Goal: Information Seeking & Learning: Find contact information

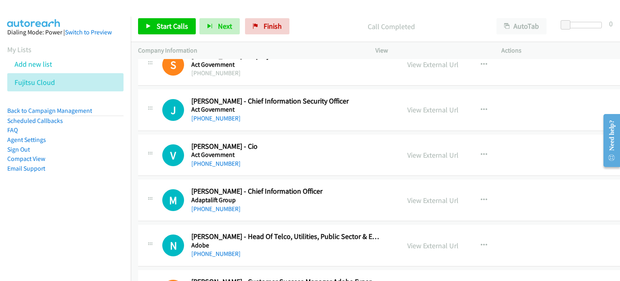
scroll to position [444, 0]
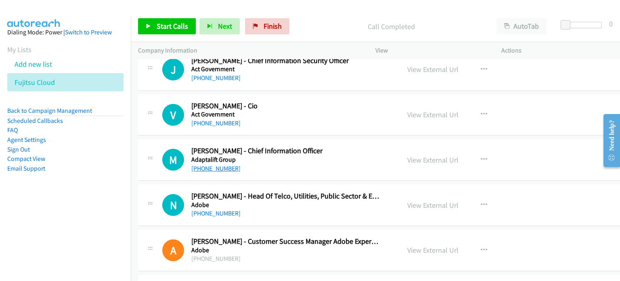
click at [215, 169] on link "[PHONE_NUMBER]" at bounding box center [215, 168] width 49 height 8
drag, startPoint x: 506, startPoint y: 147, endPoint x: 447, endPoint y: 152, distance: 58.4
click at [506, 147] on div "View External Url View External Url Schedule/Manage Callback Start Calls Here R…" at bounding box center [469, 159] width 139 height 27
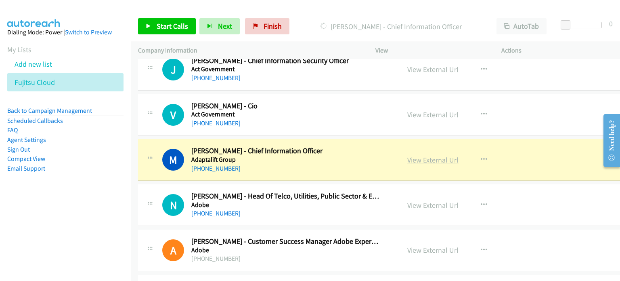
click at [409, 159] on link "View External Url" at bounding box center [432, 159] width 51 height 9
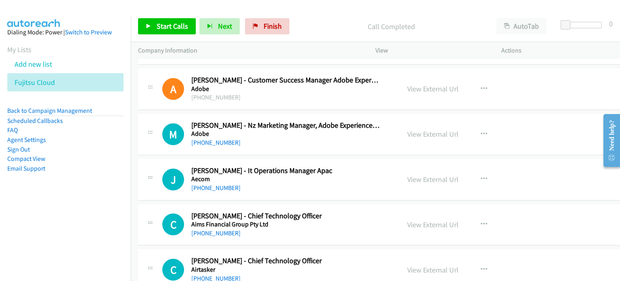
scroll to position [606, 0]
click at [221, 183] on link "[PHONE_NUMBER]" at bounding box center [215, 187] width 49 height 8
click at [511, 174] on div "View External Url View External Url Schedule/Manage Callback Start Calls Here R…" at bounding box center [469, 179] width 139 height 27
click at [407, 176] on link "View External Url" at bounding box center [432, 178] width 51 height 9
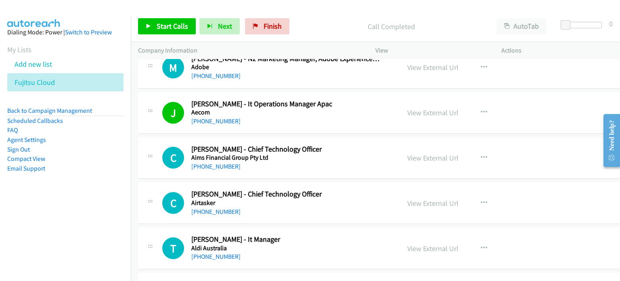
scroll to position [687, 0]
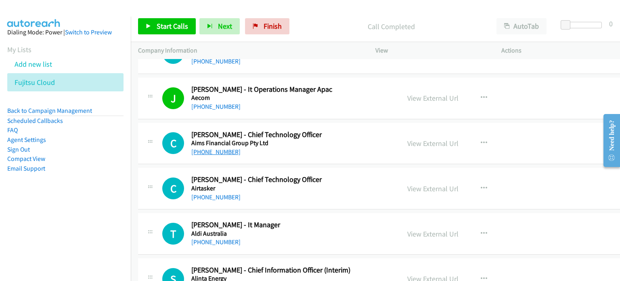
click at [223, 149] on link "[PHONE_NUMBER]" at bounding box center [215, 152] width 49 height 8
click at [524, 146] on div "C Callback Scheduled [PERSON_NAME] - Chief Technology Officer Aims Financial Gr…" at bounding box center [385, 144] width 495 height 42
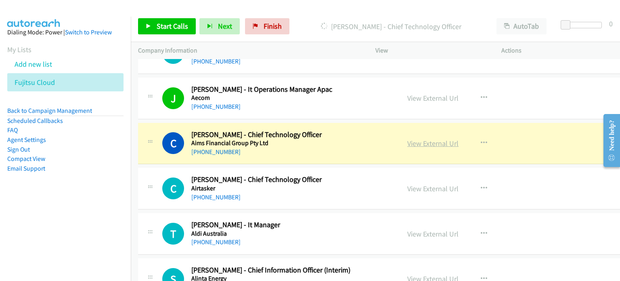
click at [419, 145] on link "View External Url" at bounding box center [432, 143] width 51 height 9
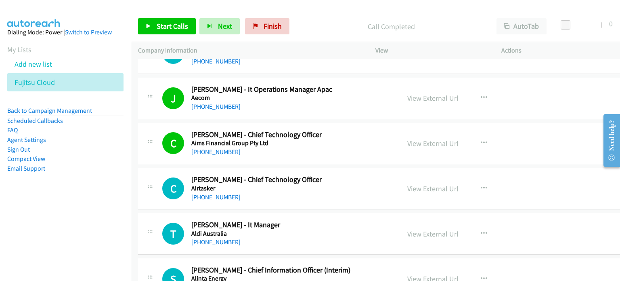
scroll to position [727, 0]
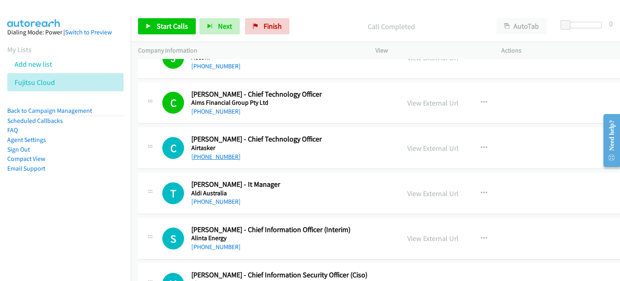
click at [214, 153] on link "[PHONE_NUMBER]" at bounding box center [215, 157] width 49 height 8
click at [552, 160] on div "C Callback Scheduled [PERSON_NAME] - Chief Technology Officer Airtasker [GEOGRA…" at bounding box center [385, 148] width 495 height 42
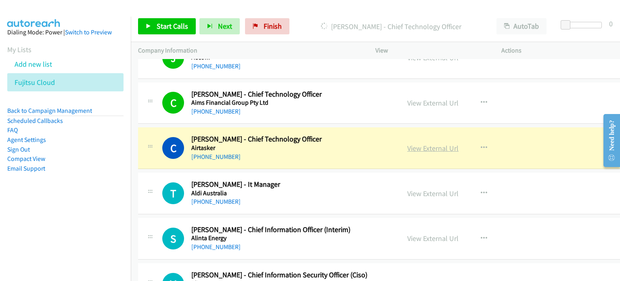
click at [433, 146] on link "View External Url" at bounding box center [432, 147] width 51 height 9
click at [225, 199] on link "[PHONE_NUMBER]" at bounding box center [215, 201] width 49 height 8
click at [550, 187] on div "T Callback Scheduled [PERSON_NAME] - It Manager Aldi [GEOGRAPHIC_DATA] [GEOGRAP…" at bounding box center [385, 193] width 495 height 42
click at [416, 194] on link "View External Url" at bounding box center [432, 193] width 51 height 9
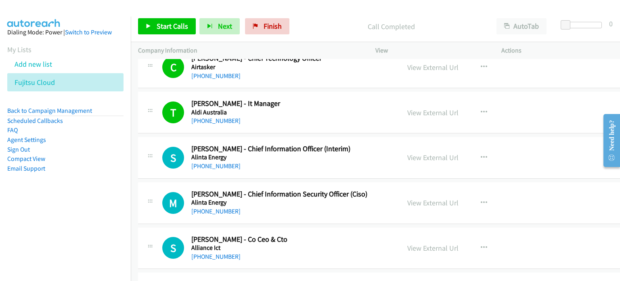
scroll to position [848, 0]
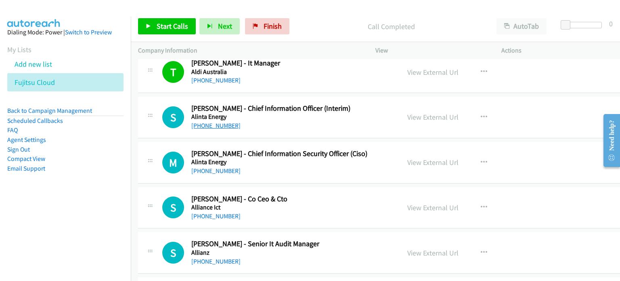
click at [219, 123] on link "[PHONE_NUMBER]" at bounding box center [215, 126] width 49 height 8
drag, startPoint x: 522, startPoint y: 135, endPoint x: 467, endPoint y: 124, distance: 55.9
click at [522, 135] on div "S Callback Scheduled [PERSON_NAME] - Chief Information Officer (Interim) Alinta…" at bounding box center [385, 118] width 495 height 42
click at [418, 117] on link "View External Url" at bounding box center [432, 116] width 51 height 9
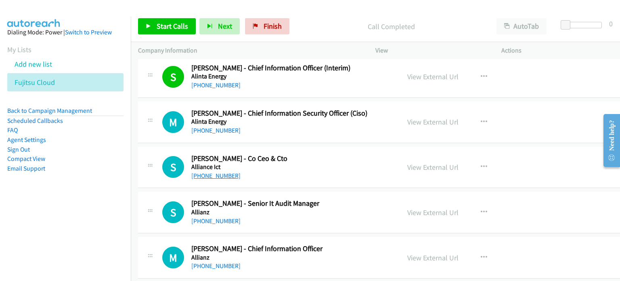
click at [216, 172] on link "[PHONE_NUMBER]" at bounding box center [215, 176] width 49 height 8
click at [497, 160] on div "View External Url View External Url Schedule/Manage Callback Start Calls Here R…" at bounding box center [469, 167] width 139 height 27
click at [407, 164] on link "View External Url" at bounding box center [432, 166] width 51 height 9
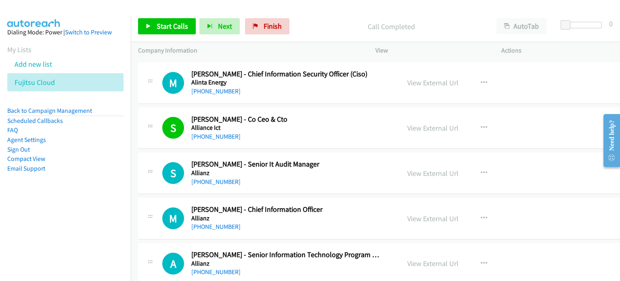
scroll to position [969, 0]
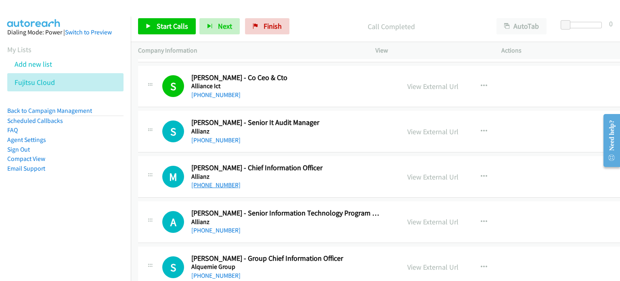
click at [214, 181] on link "[PHONE_NUMBER]" at bounding box center [215, 185] width 49 height 8
click at [495, 177] on div "View External Url View External Url Schedule/Manage Callback Start Calls Here R…" at bounding box center [469, 176] width 139 height 27
click at [409, 172] on link "View External Url" at bounding box center [432, 176] width 51 height 9
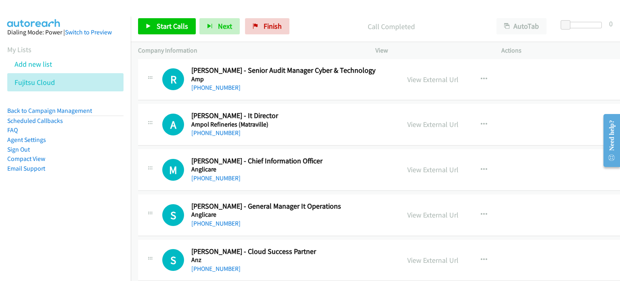
scroll to position [1333, 0]
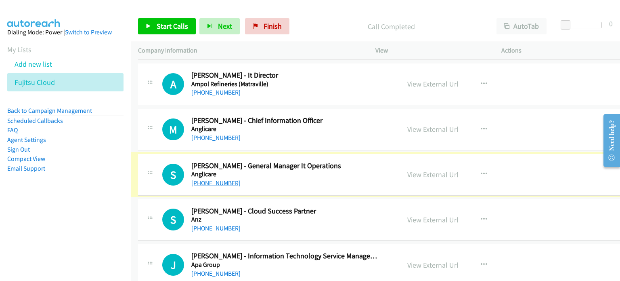
click at [225, 179] on link "[PHONE_NUMBER]" at bounding box center [215, 183] width 49 height 8
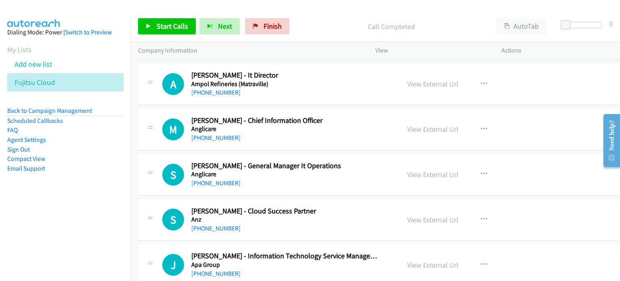
click at [563, 176] on div "S Callback Scheduled [PERSON_NAME] - General Manager It Operations Anglicare [G…" at bounding box center [385, 175] width 495 height 42
click at [418, 170] on link "View External Url" at bounding box center [432, 174] width 51 height 9
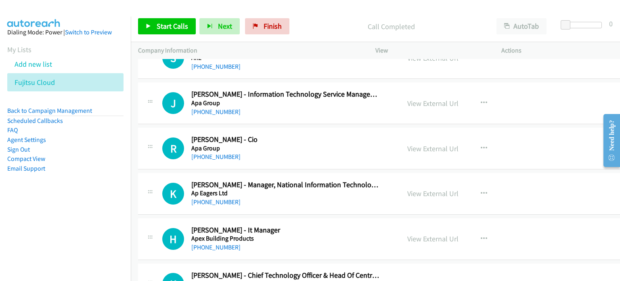
scroll to position [1535, 0]
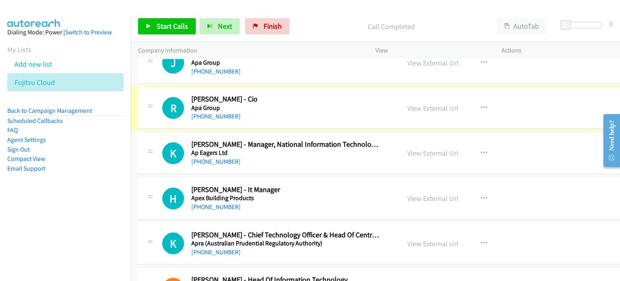
click at [221, 113] on link "[PHONE_NUMBER]" at bounding box center [215, 116] width 49 height 8
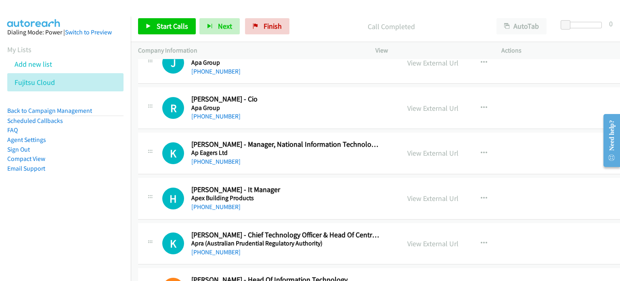
drag, startPoint x: 537, startPoint y: 112, endPoint x: 392, endPoint y: 103, distance: 145.2
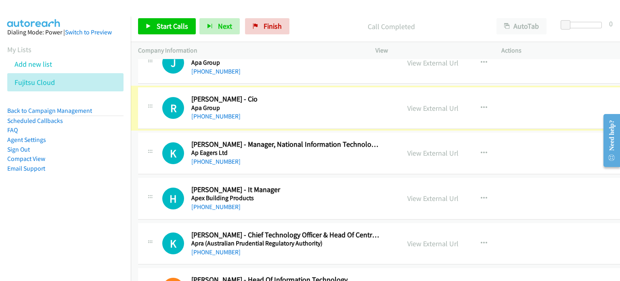
click at [427, 111] on div "View External Url View External Url Schedule/Manage Callback Start Calls Here R…" at bounding box center [469, 107] width 139 height 27
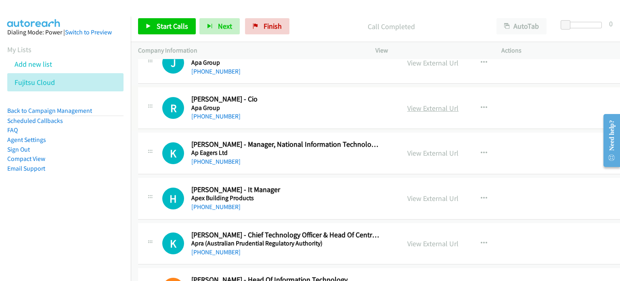
click at [425, 105] on link "View External Url" at bounding box center [432, 107] width 51 height 9
click at [216, 158] on link "[PHONE_NUMBER]" at bounding box center [215, 161] width 49 height 8
click at [440, 149] on link "View External Url" at bounding box center [432, 152] width 51 height 9
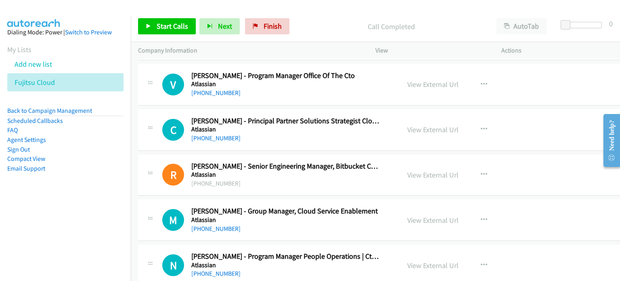
scroll to position [2140, 0]
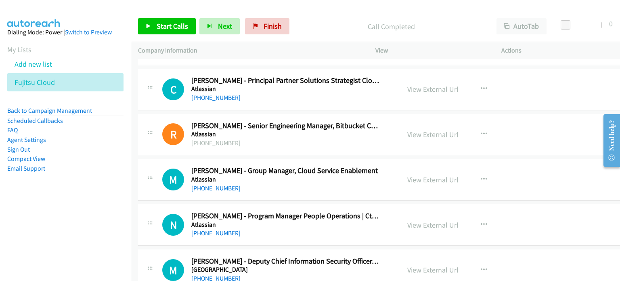
click at [226, 184] on link "[PHONE_NUMBER]" at bounding box center [215, 188] width 49 height 8
drag, startPoint x: 551, startPoint y: 181, endPoint x: 422, endPoint y: 174, distance: 129.4
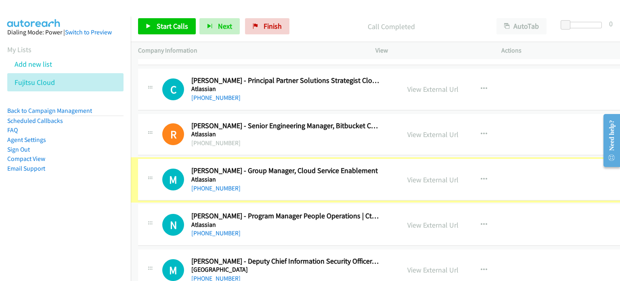
click at [422, 175] on link "View External Url" at bounding box center [432, 179] width 51 height 9
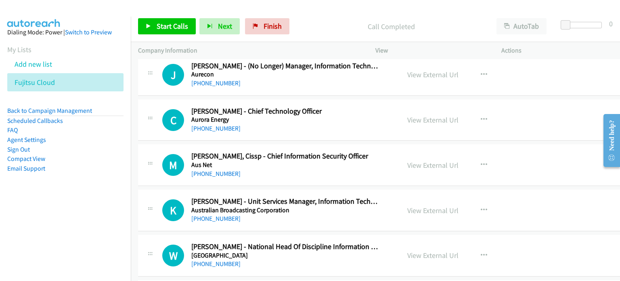
scroll to position [2625, 0]
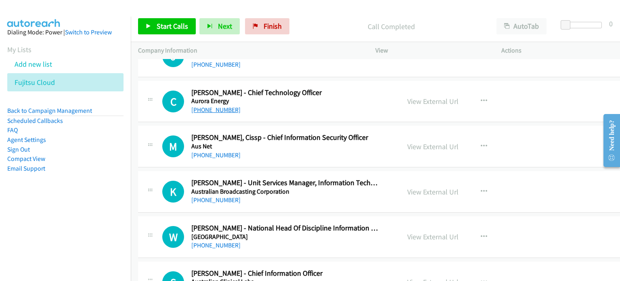
click at [221, 106] on link "[PHONE_NUMBER]" at bounding box center [215, 110] width 49 height 8
click at [496, 103] on div "View External Url View External Url Schedule/Manage Callback Start Calls Here R…" at bounding box center [469, 101] width 139 height 27
click at [407, 97] on link "View External Url" at bounding box center [432, 101] width 51 height 9
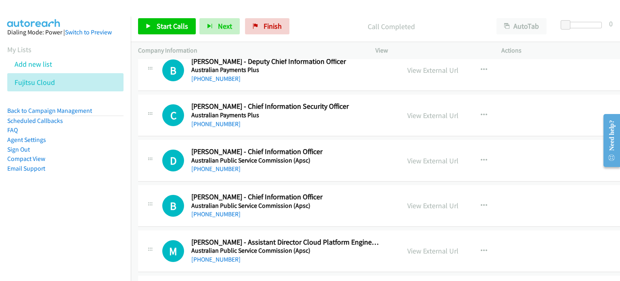
scroll to position [3392, 0]
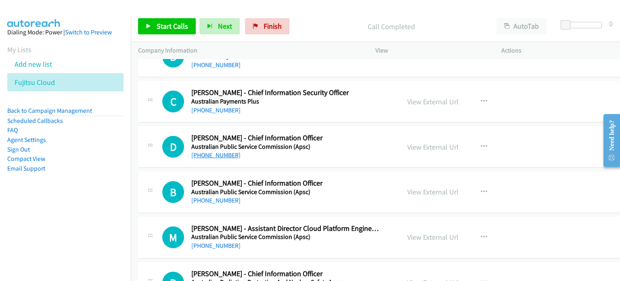
click at [224, 151] on link "[PHONE_NUMBER]" at bounding box center [215, 155] width 49 height 8
drag, startPoint x: 523, startPoint y: 143, endPoint x: 416, endPoint y: 134, distance: 106.5
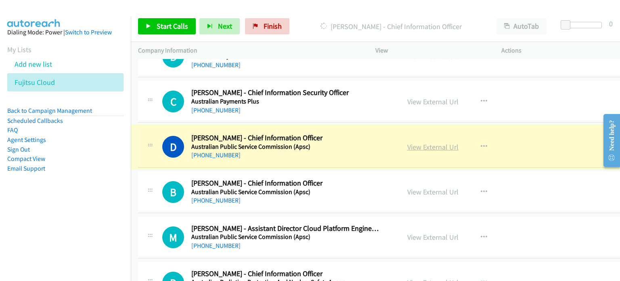
click at [410, 142] on link "View External Url" at bounding box center [432, 146] width 51 height 9
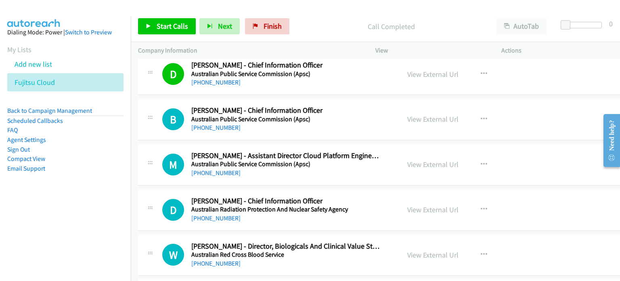
scroll to position [3473, 0]
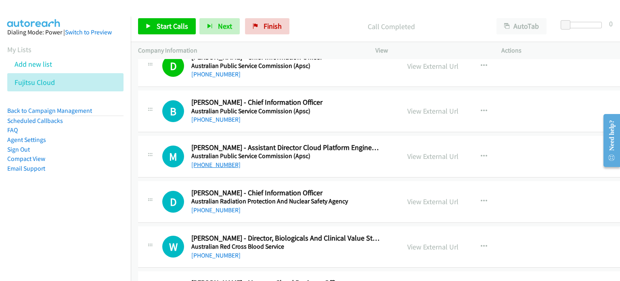
click at [211, 161] on link "[PHONE_NUMBER]" at bounding box center [215, 165] width 49 height 8
drag, startPoint x: 541, startPoint y: 150, endPoint x: 532, endPoint y: 151, distance: 8.5
click at [541, 150] on div "M Callback Scheduled [PERSON_NAME] - Assistant Director Cloud Platform Engineer…" at bounding box center [385, 157] width 495 height 42
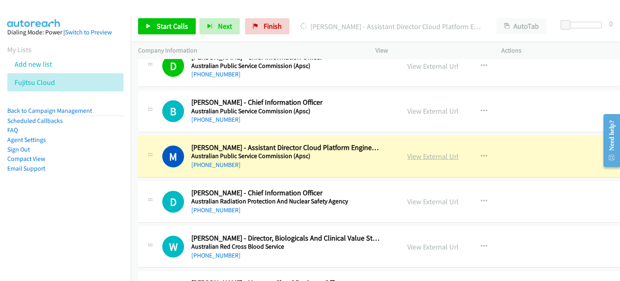
click at [423, 151] on link "View External Url" at bounding box center [432, 155] width 51 height 9
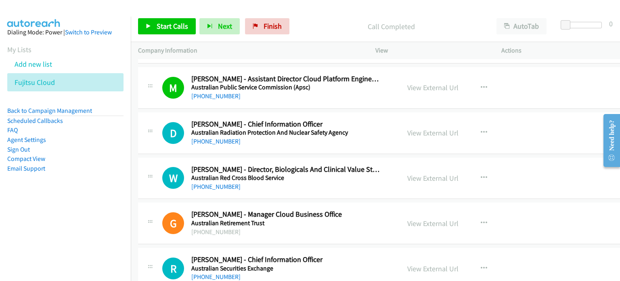
scroll to position [3554, 0]
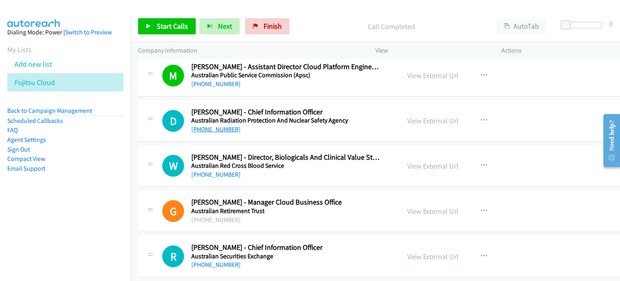
click at [229, 125] on link "[PHONE_NUMBER]" at bounding box center [215, 129] width 49 height 8
click at [525, 106] on div "D Callback Scheduled [PERSON_NAME] - Chief Information Officer Australian Radia…" at bounding box center [385, 121] width 495 height 42
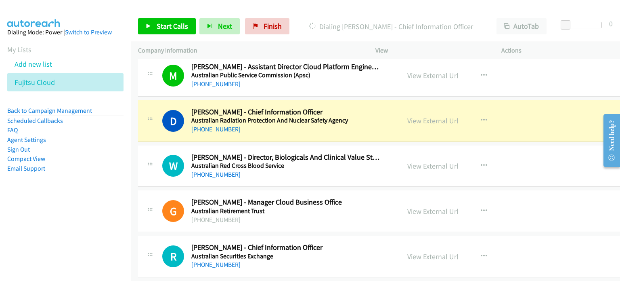
click at [408, 116] on link "View External Url" at bounding box center [432, 120] width 51 height 9
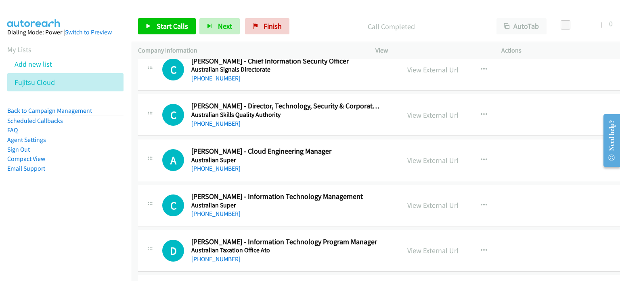
scroll to position [3877, 0]
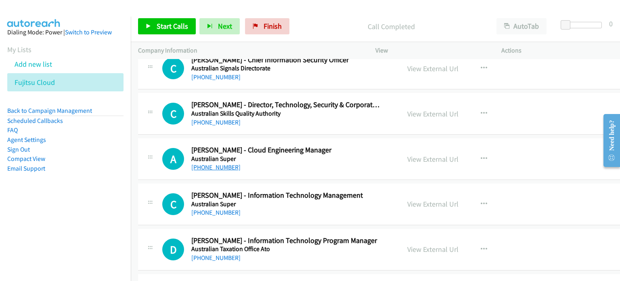
click at [212, 163] on link "[PHONE_NUMBER]" at bounding box center [215, 167] width 49 height 8
click at [510, 162] on div "View External Url View External Url Schedule/Manage Callback Start Calls Here R…" at bounding box center [469, 158] width 139 height 27
click at [423, 154] on link "View External Url" at bounding box center [432, 158] width 51 height 9
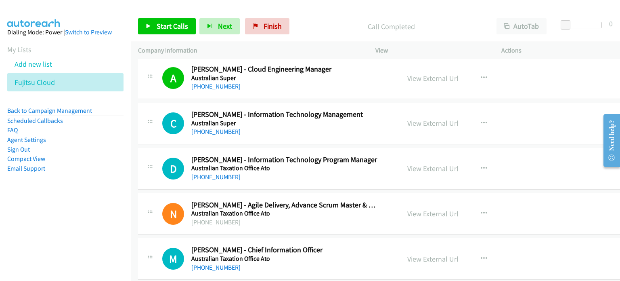
scroll to position [3998, 0]
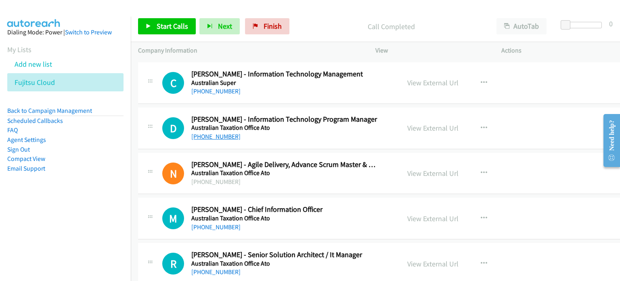
click at [214, 132] on link "[PHONE_NUMBER]" at bounding box center [215, 136] width 49 height 8
click at [518, 119] on div "View External Url View External Url Schedule/Manage Callback Start Calls Here R…" at bounding box center [469, 128] width 139 height 27
click at [419, 123] on link "View External Url" at bounding box center [432, 127] width 51 height 9
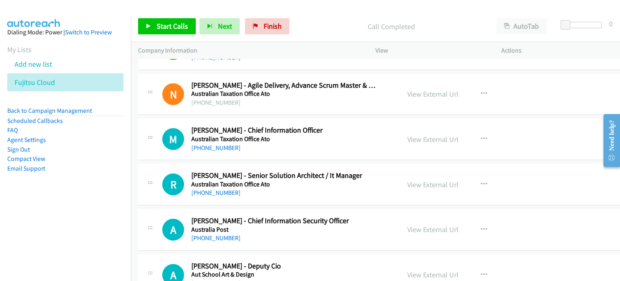
scroll to position [4079, 0]
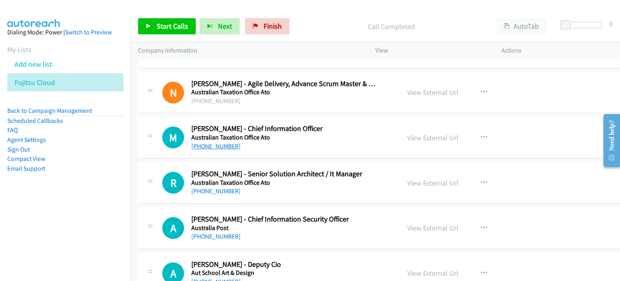
click at [226, 142] on link "[PHONE_NUMBER]" at bounding box center [215, 146] width 49 height 8
click at [514, 132] on div "View External Url View External Url Schedule/Manage Callback Start Calls Here R…" at bounding box center [469, 137] width 139 height 27
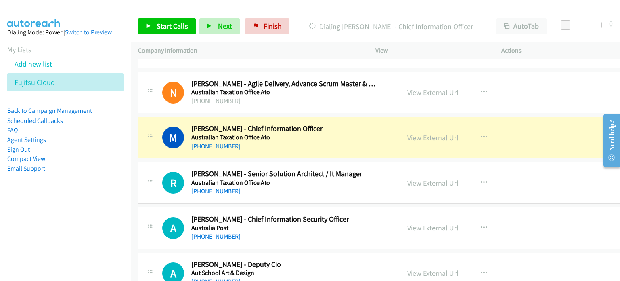
click at [444, 133] on link "View External Url" at bounding box center [432, 137] width 51 height 9
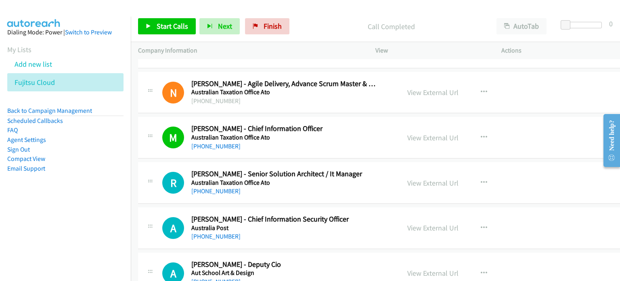
scroll to position [4119, 0]
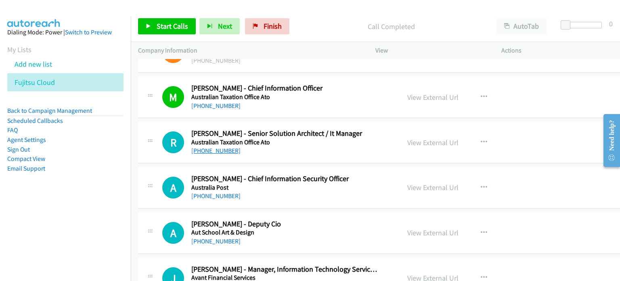
click at [208, 147] on link "[PHONE_NUMBER]" at bounding box center [215, 151] width 49 height 8
click at [578, 129] on div "R Callback Scheduled [PERSON_NAME] - Senior Solution Architect / It Manager Aus…" at bounding box center [385, 143] width 495 height 42
click at [427, 139] on link "View External Url" at bounding box center [432, 142] width 51 height 9
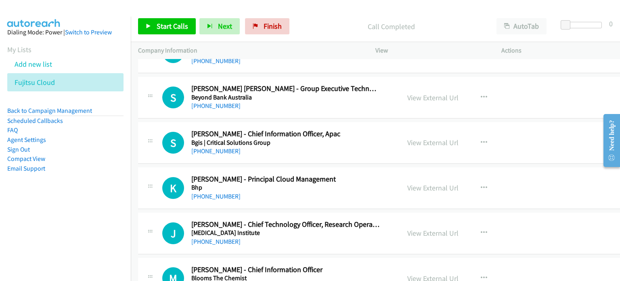
scroll to position [4927, 0]
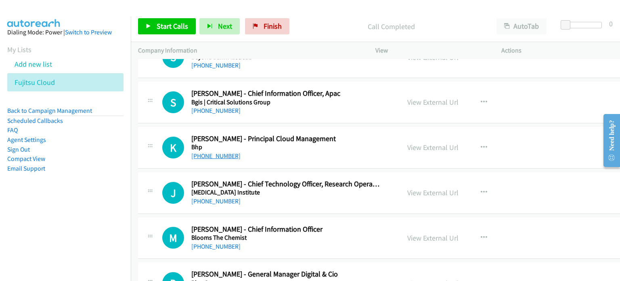
click at [208, 152] on link "[PHONE_NUMBER]" at bounding box center [215, 156] width 49 height 8
click at [489, 141] on div "View External Url View External Url Schedule/Manage Callback Start Calls Here R…" at bounding box center [469, 147] width 139 height 27
click at [415, 143] on link "View External Url" at bounding box center [432, 147] width 51 height 9
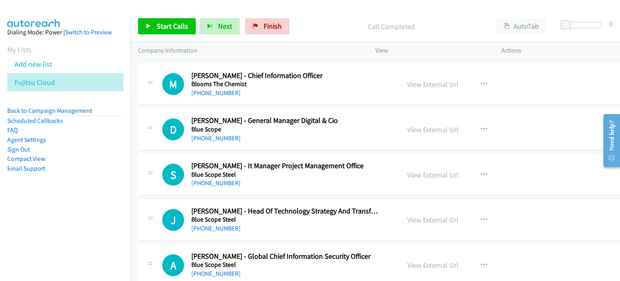
scroll to position [5129, 0]
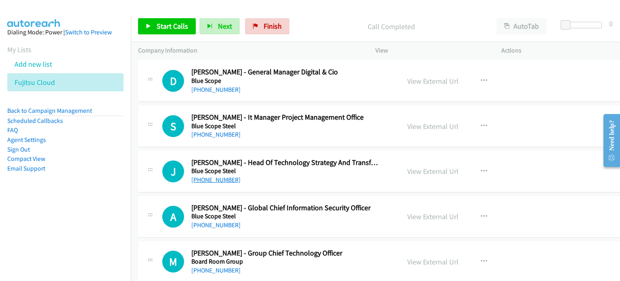
click at [216, 176] on link "[PHONE_NUMBER]" at bounding box center [215, 180] width 49 height 8
click at [541, 170] on div "J Callback Scheduled [PERSON_NAME] - Head Of Technology Strategy And Transforma…" at bounding box center [385, 172] width 495 height 42
drag, startPoint x: 422, startPoint y: 161, endPoint x: 416, endPoint y: 166, distance: 7.4
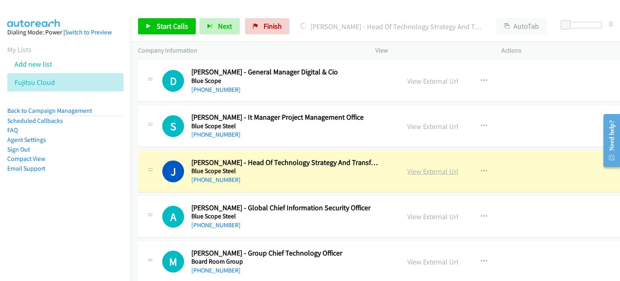
click at [424, 166] on link "View External Url" at bounding box center [432, 170] width 51 height 9
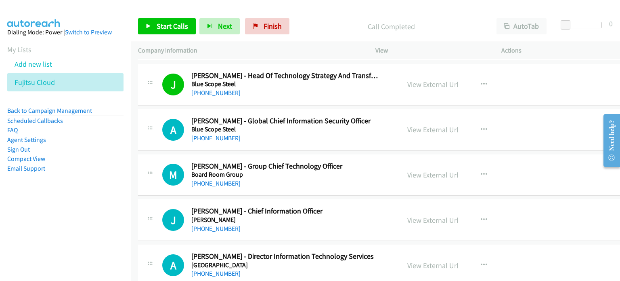
scroll to position [5250, 0]
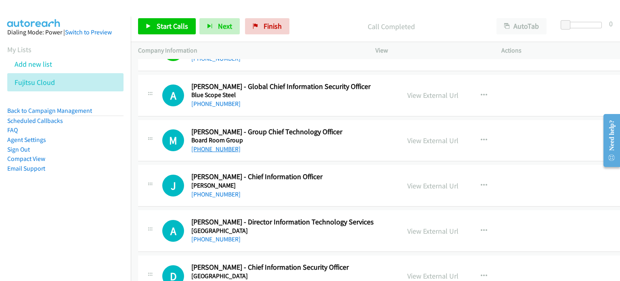
click at [227, 145] on link "[PHONE_NUMBER]" at bounding box center [215, 149] width 49 height 8
click at [530, 135] on div "M Callback Scheduled [PERSON_NAME] - Group Chief Technology Officer Board Room …" at bounding box center [385, 141] width 495 height 42
click at [408, 136] on link "View External Url" at bounding box center [432, 140] width 51 height 9
click at [208, 190] on link "[PHONE_NUMBER]" at bounding box center [215, 194] width 49 height 8
click at [535, 186] on div "J Callback Scheduled [PERSON_NAME] - Chief Information Officer [PERSON_NAME] [G…" at bounding box center [385, 186] width 495 height 42
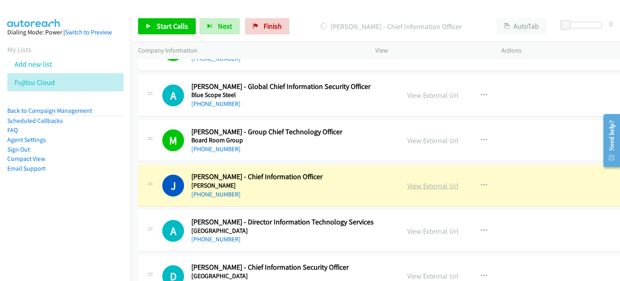
click at [409, 181] on link "View External Url" at bounding box center [432, 185] width 51 height 9
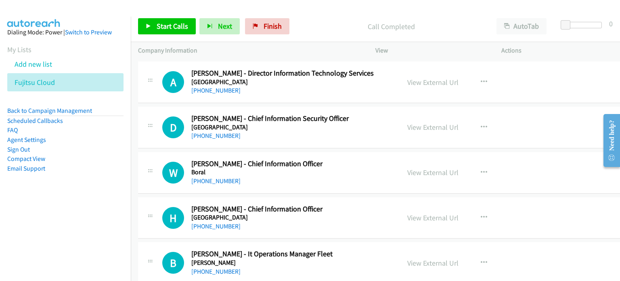
scroll to position [5411, 0]
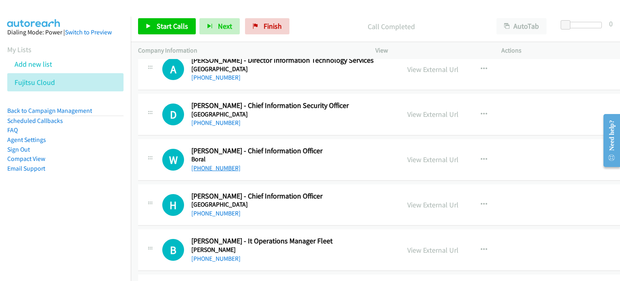
click at [218, 164] on link "[PHONE_NUMBER]" at bounding box center [215, 168] width 49 height 8
drag, startPoint x: 523, startPoint y: 161, endPoint x: 439, endPoint y: 148, distance: 85.0
click at [523, 161] on div "W Callback Scheduled [PERSON_NAME] - Chief Information Officer Boral [GEOGRAPHI…" at bounding box center [385, 160] width 495 height 42
click at [432, 155] on link "View External Url" at bounding box center [432, 159] width 51 height 9
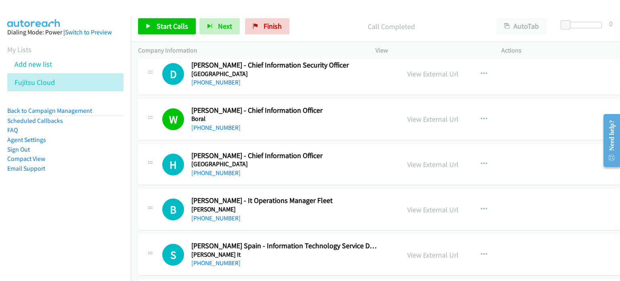
scroll to position [5492, 0]
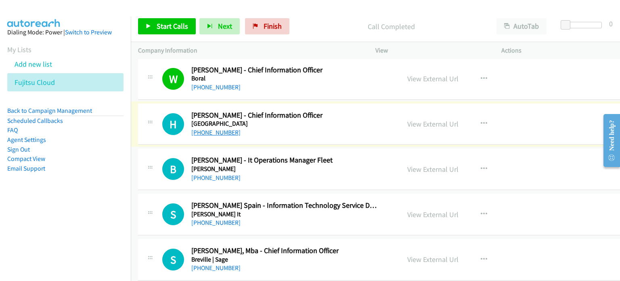
click at [217, 128] on link "[PHONE_NUMBER]" at bounding box center [215, 132] width 49 height 8
click at [506, 116] on div "View External Url View External Url Schedule/Manage Callback Start Calls Here R…" at bounding box center [469, 124] width 139 height 27
click at [413, 119] on link "View External Url" at bounding box center [432, 123] width 51 height 9
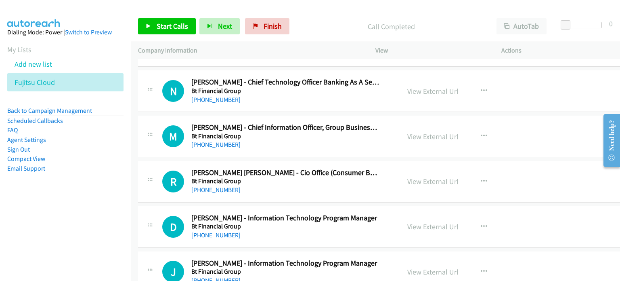
scroll to position [5856, 0]
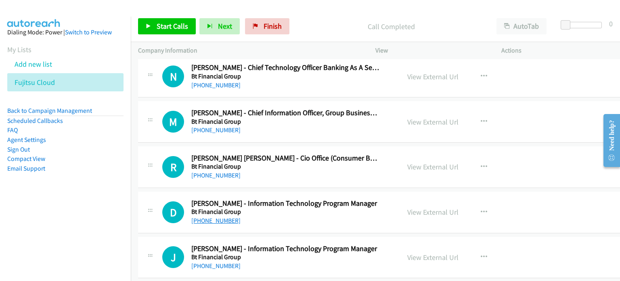
click at [221, 216] on link "[PHONE_NUMBER]" at bounding box center [215, 220] width 49 height 8
drag, startPoint x: 544, startPoint y: 195, endPoint x: 533, endPoint y: 197, distance: 11.4
click at [544, 195] on div "D Callback Scheduled [PERSON_NAME] - Information Technology Program Manager Bt …" at bounding box center [385, 212] width 495 height 42
click at [436, 207] on link "View External Url" at bounding box center [432, 211] width 51 height 9
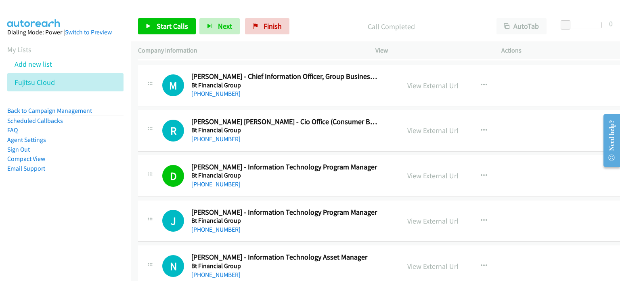
scroll to position [5936, 0]
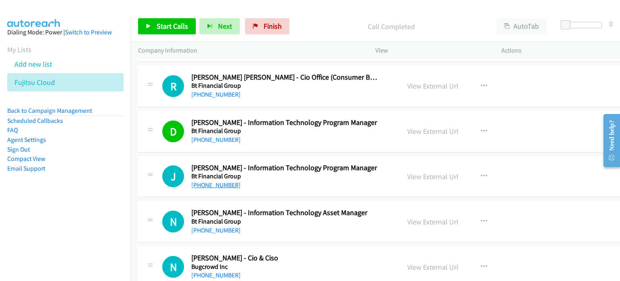
click at [224, 181] on link "[PHONE_NUMBER]" at bounding box center [215, 185] width 49 height 8
click at [482, 168] on div "View External Url View External Url Schedule/Manage Callback Start Calls Here R…" at bounding box center [469, 176] width 139 height 27
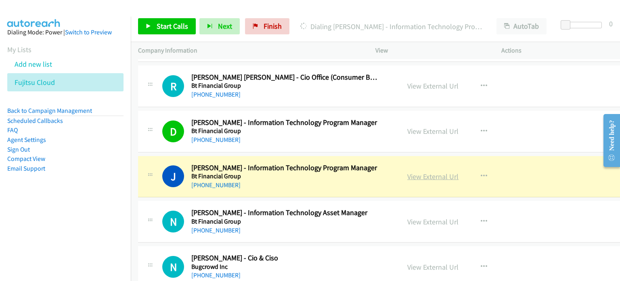
click at [407, 172] on link "View External Url" at bounding box center [432, 176] width 51 height 9
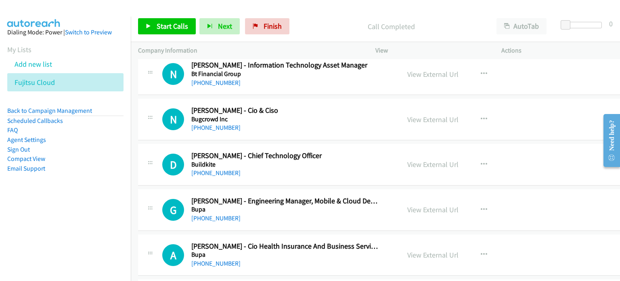
scroll to position [6098, 0]
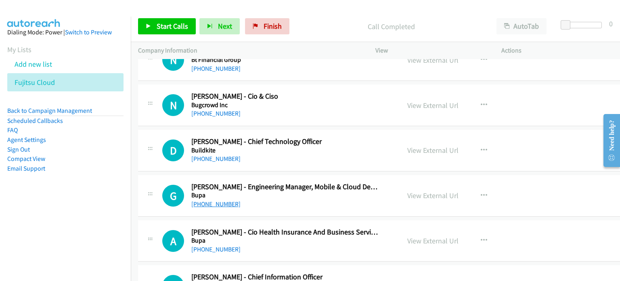
click at [220, 200] on link "[PHONE_NUMBER]" at bounding box center [215, 204] width 49 height 8
click at [522, 189] on div "G Callback Scheduled [PERSON_NAME] - Engineering Manager, Mobile & Cloud Develo…" at bounding box center [385, 196] width 495 height 42
click at [407, 191] on link "View External Url" at bounding box center [432, 195] width 51 height 9
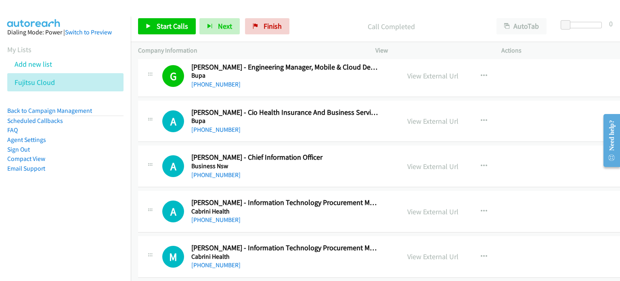
scroll to position [6219, 0]
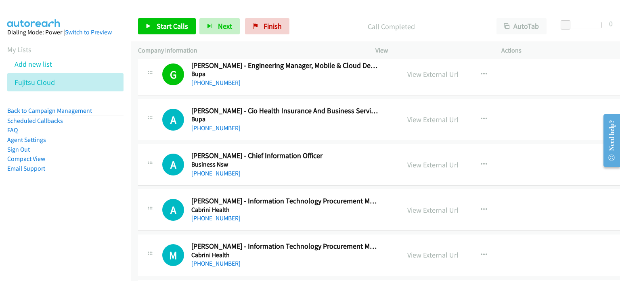
click at [208, 169] on link "[PHONE_NUMBER]" at bounding box center [215, 173] width 49 height 8
drag, startPoint x: 538, startPoint y: 147, endPoint x: 514, endPoint y: 151, distance: 24.4
click at [538, 147] on div "A Callback Scheduled [PERSON_NAME] - Chief Information Officer Business Nsw [GE…" at bounding box center [385, 165] width 495 height 42
click at [425, 160] on link "View External Url" at bounding box center [432, 164] width 51 height 9
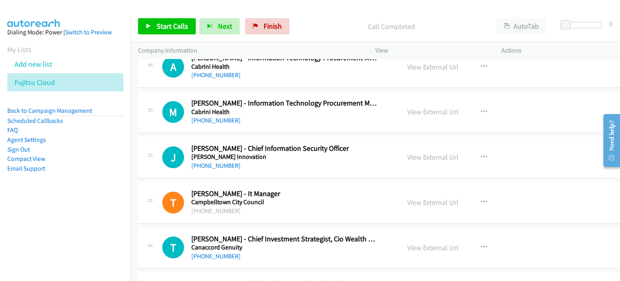
scroll to position [6381, 0]
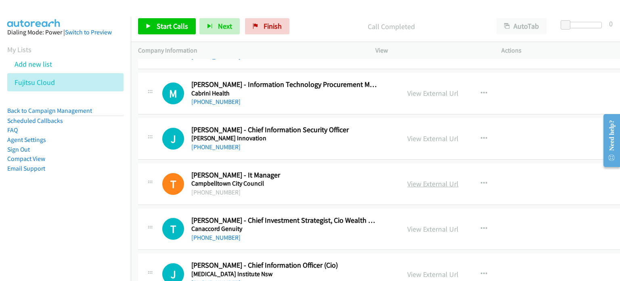
click at [413, 179] on link "View External Url" at bounding box center [432, 183] width 51 height 9
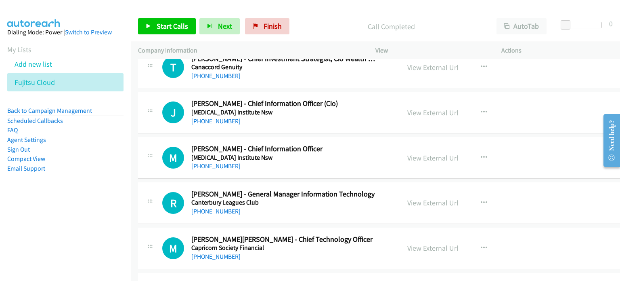
scroll to position [6582, 0]
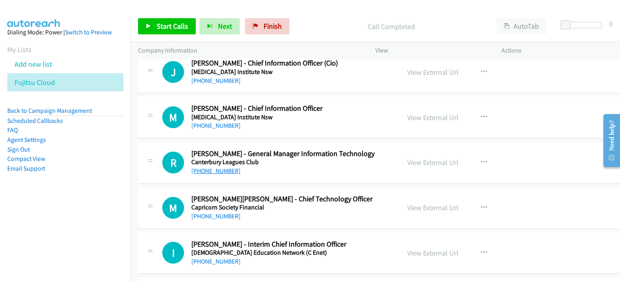
click at [225, 167] on link "[PHONE_NUMBER]" at bounding box center [215, 171] width 49 height 8
drag, startPoint x: 519, startPoint y: 150, endPoint x: 396, endPoint y: 138, distance: 123.0
click at [519, 150] on div "R Callback Scheduled [PERSON_NAME] - General Manager Information Technology Can…" at bounding box center [385, 163] width 495 height 42
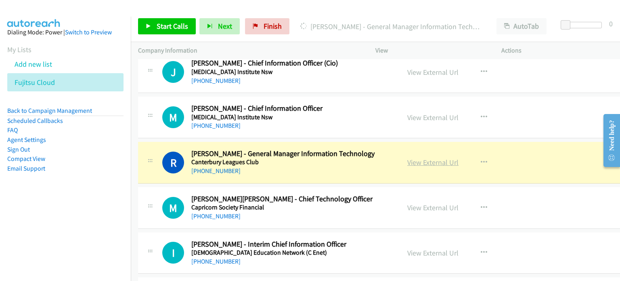
click at [407, 157] on link "View External Url" at bounding box center [432, 161] width 51 height 9
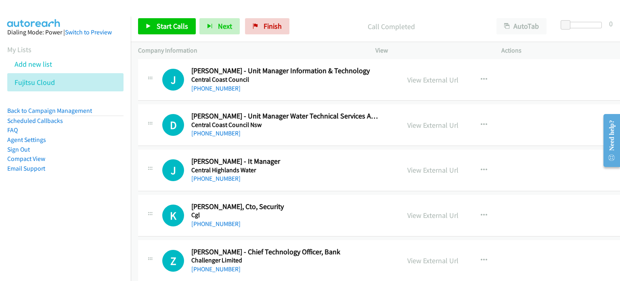
scroll to position [7027, 0]
click at [206, 174] on link "[PHONE_NUMBER]" at bounding box center [215, 178] width 49 height 8
click at [519, 165] on div "J Callback Scheduled [PERSON_NAME] - It Manager [GEOGRAPHIC_DATA] [GEOGRAPHIC_D…" at bounding box center [385, 170] width 495 height 42
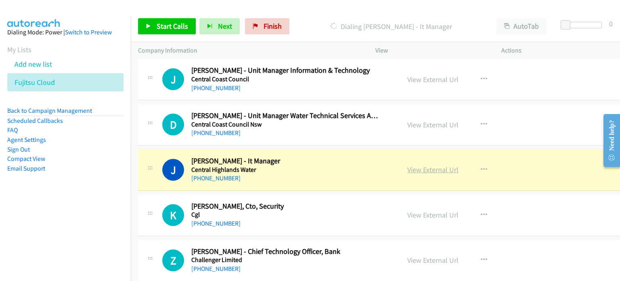
click at [421, 165] on link "View External Url" at bounding box center [432, 169] width 51 height 9
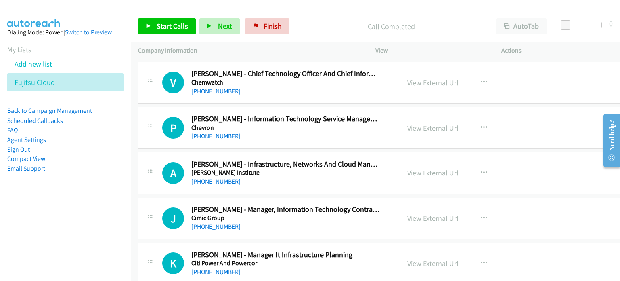
scroll to position [7309, 0]
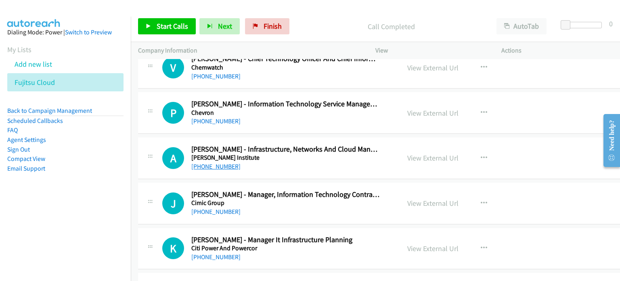
click at [226, 162] on link "[PHONE_NUMBER]" at bounding box center [215, 166] width 49 height 8
click at [499, 147] on div "View External Url View External Url Schedule/Manage Callback Start Calls Here R…" at bounding box center [469, 158] width 139 height 27
click at [433, 153] on link "View External Url" at bounding box center [432, 157] width 51 height 9
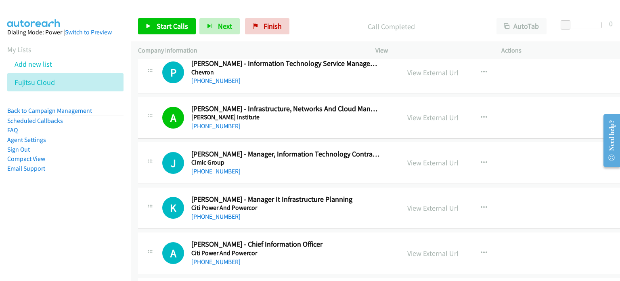
scroll to position [7390, 0]
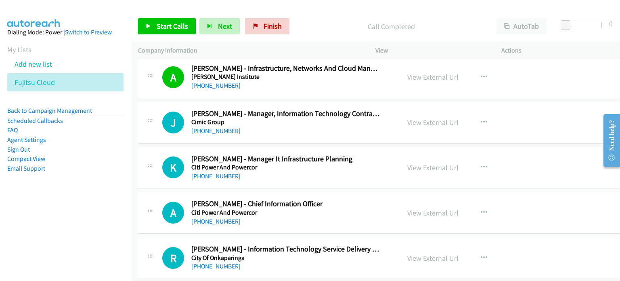
click at [217, 172] on link "[PHONE_NUMBER]" at bounding box center [215, 176] width 49 height 8
drag, startPoint x: 540, startPoint y: 155, endPoint x: 441, endPoint y: 156, distance: 98.5
click at [540, 155] on div "K Callback Scheduled [PERSON_NAME] - Manager It Infrastructure Planning Citi Po…" at bounding box center [385, 168] width 495 height 42
click at [408, 163] on link "View External Url" at bounding box center [432, 167] width 51 height 9
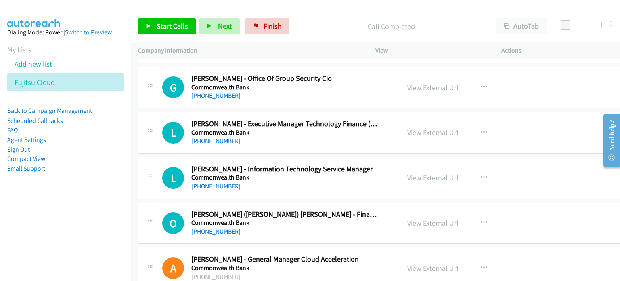
scroll to position [9046, 0]
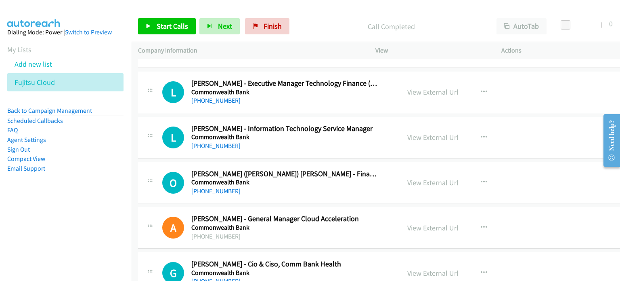
click at [423, 223] on link "View External Url" at bounding box center [432, 227] width 51 height 9
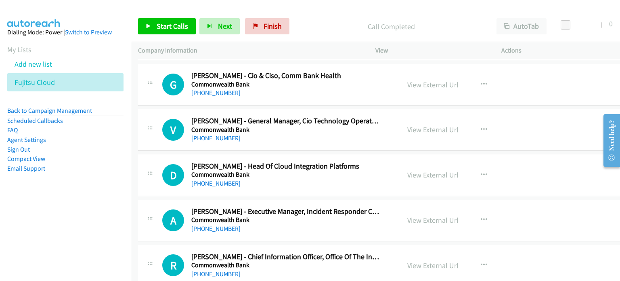
scroll to position [9248, 0]
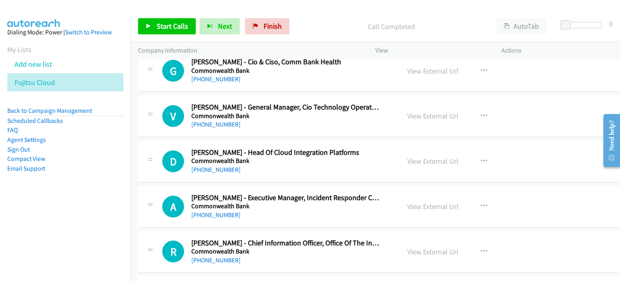
click at [212, 166] on link "[PHONE_NUMBER]" at bounding box center [215, 170] width 49 height 8
drag, startPoint x: 520, startPoint y: 155, endPoint x: 458, endPoint y: 154, distance: 62.6
click at [520, 155] on div "D Callback Scheduled [PERSON_NAME] - Head Of Cloud Integration Platforms Common…" at bounding box center [385, 162] width 495 height 42
click at [415, 156] on link "View External Url" at bounding box center [432, 160] width 51 height 9
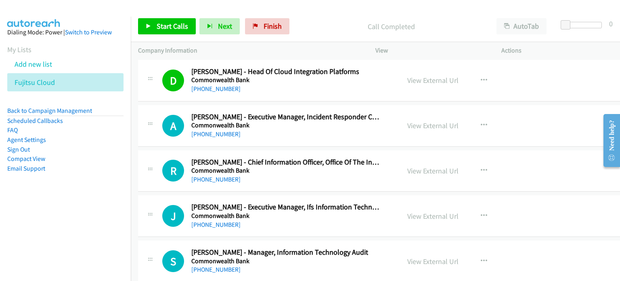
scroll to position [9409, 0]
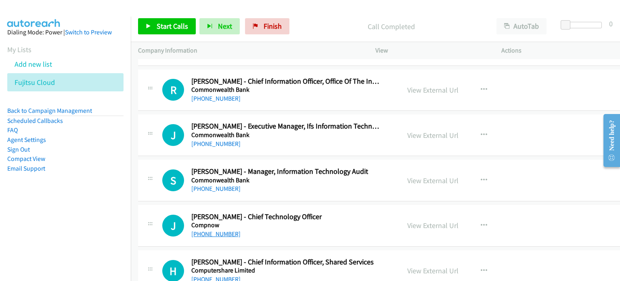
click at [228, 230] on link "[PHONE_NUMBER]" at bounding box center [215, 234] width 49 height 8
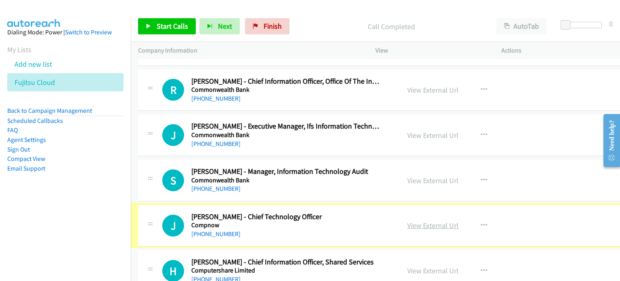
click at [431, 220] on link "View External Url" at bounding box center [432, 224] width 51 height 9
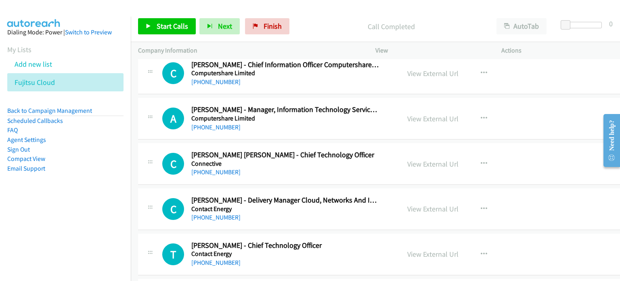
scroll to position [9692, 0]
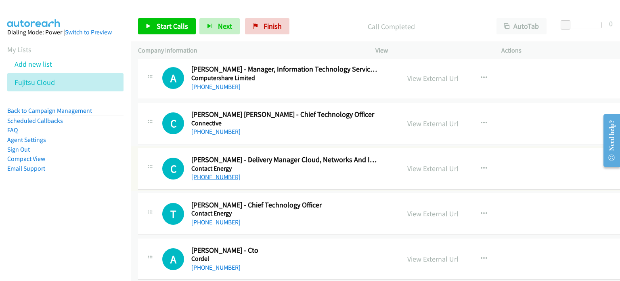
click at [225, 173] on link "[PHONE_NUMBER]" at bounding box center [215, 177] width 49 height 8
drag, startPoint x: 540, startPoint y: 155, endPoint x: 401, endPoint y: 153, distance: 139.3
click at [540, 155] on div "C Callback Scheduled [PERSON_NAME] - Delivery Manager Cloud, Networks And Ident…" at bounding box center [385, 169] width 495 height 42
click at [400, 155] on div "View External Url View External Url Schedule/Manage Callback Start Calls Here R…" at bounding box center [469, 168] width 139 height 27
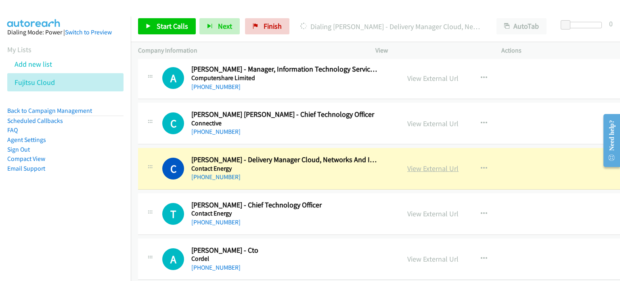
click at [409, 164] on link "View External Url" at bounding box center [432, 168] width 51 height 9
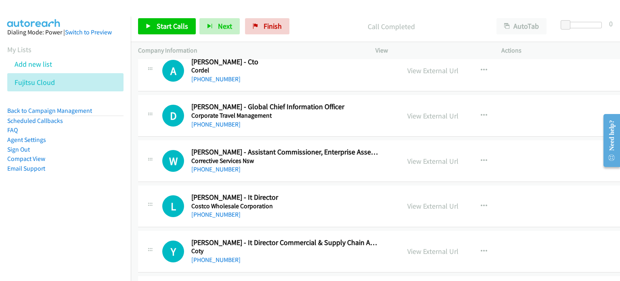
scroll to position [9894, 0]
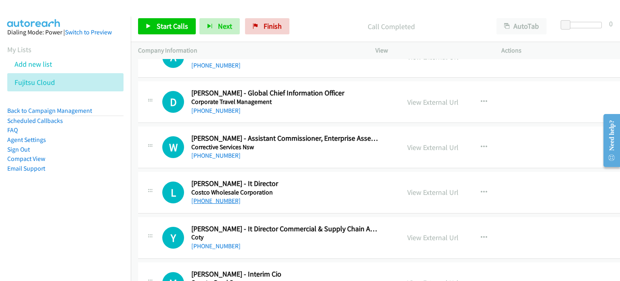
click at [205, 197] on link "[PHONE_NUMBER]" at bounding box center [215, 201] width 49 height 8
click at [513, 182] on div "View External Url View External Url Schedule/Manage Callback Start Calls Here R…" at bounding box center [469, 192] width 139 height 27
click at [407, 187] on link "View External Url" at bounding box center [432, 191] width 51 height 9
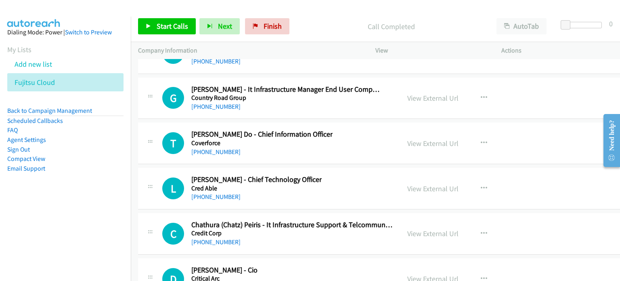
scroll to position [10136, 0]
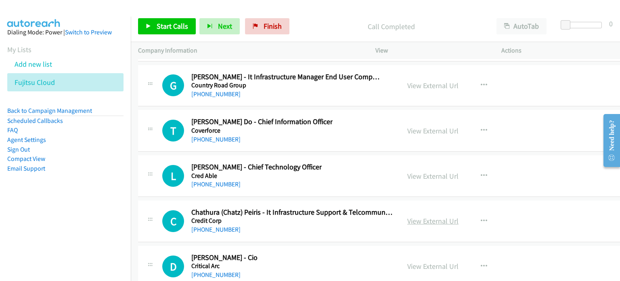
click at [420, 216] on link "View External Url" at bounding box center [432, 220] width 51 height 9
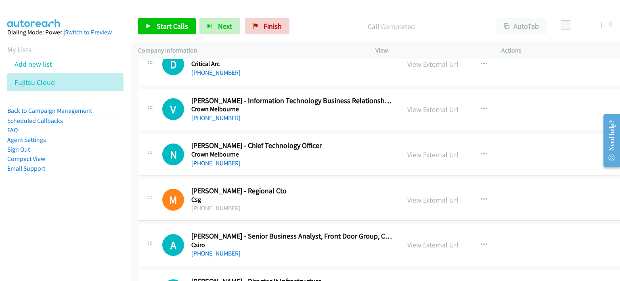
scroll to position [10419, 0]
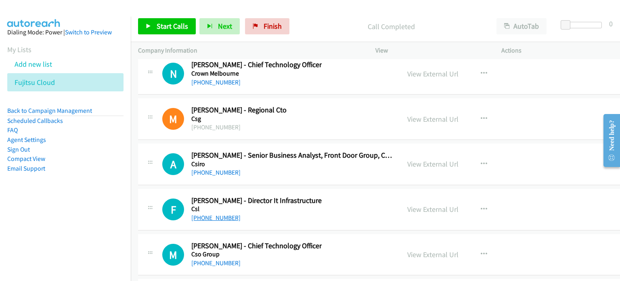
click at [210, 214] on link "[PHONE_NUMBER]" at bounding box center [215, 218] width 49 height 8
drag, startPoint x: 531, startPoint y: 205, endPoint x: 461, endPoint y: 195, distance: 71.0
click at [531, 205] on div "F Callback Scheduled [PERSON_NAME] - Director It Infrastructure Csl [GEOGRAPHIC…" at bounding box center [385, 210] width 495 height 42
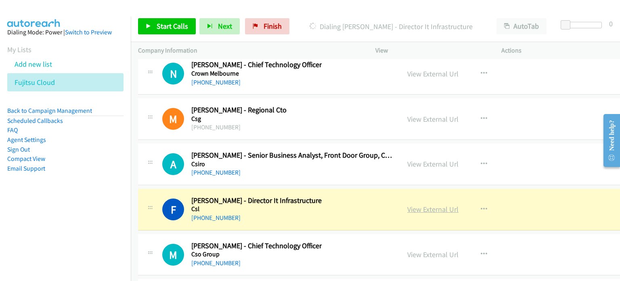
click at [426, 204] on link "View External Url" at bounding box center [432, 208] width 51 height 9
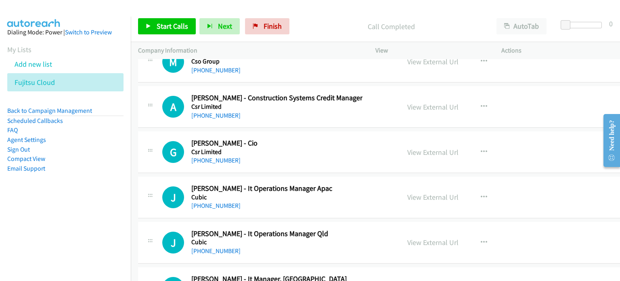
scroll to position [10621, 0]
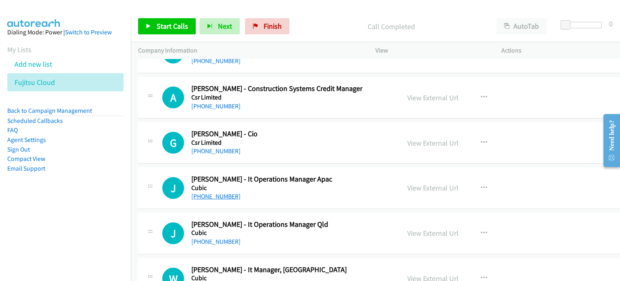
click at [218, 192] on link "[PHONE_NUMBER]" at bounding box center [215, 196] width 49 height 8
drag, startPoint x: 560, startPoint y: 175, endPoint x: 414, endPoint y: 174, distance: 145.8
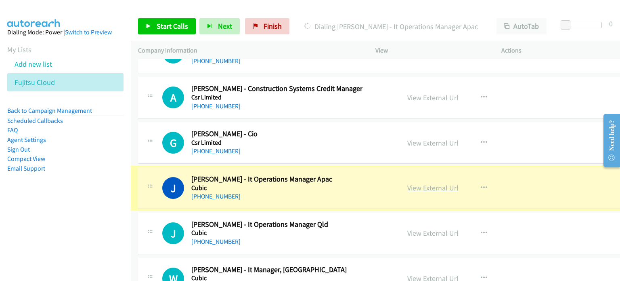
click at [410, 183] on link "View External Url" at bounding box center [432, 187] width 51 height 9
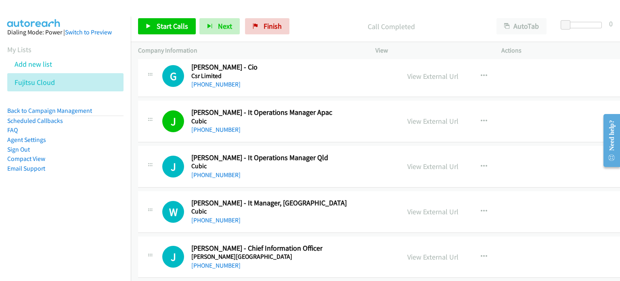
scroll to position [10702, 0]
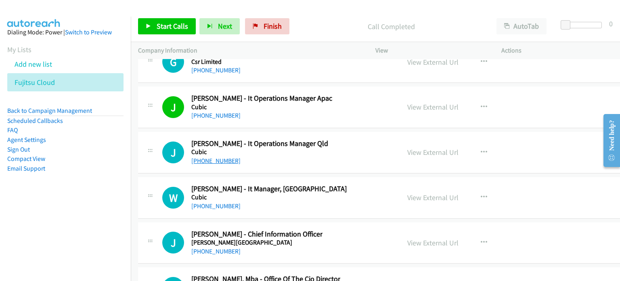
click at [225, 157] on link "[PHONE_NUMBER]" at bounding box center [215, 161] width 49 height 8
click at [505, 139] on div "View External Url View External Url Schedule/Manage Callback Start Calls Here R…" at bounding box center [469, 152] width 139 height 27
click at [433, 147] on link "View External Url" at bounding box center [432, 151] width 51 height 9
click at [519, 148] on div "J Callback Scheduled [PERSON_NAME] - It Operations Manager [PERSON_NAME] [GEOGR…" at bounding box center [385, 153] width 495 height 42
click at [227, 202] on link "[PHONE_NUMBER]" at bounding box center [215, 206] width 49 height 8
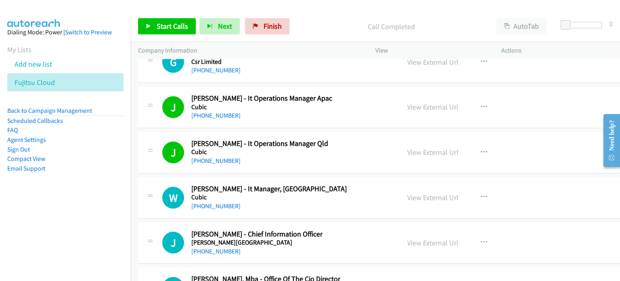
drag, startPoint x: 547, startPoint y: 176, endPoint x: 517, endPoint y: 176, distance: 30.3
click at [547, 177] on div "W Callback Scheduled [PERSON_NAME] - It Manager, Australasia Cubic [GEOGRAPHIC_…" at bounding box center [385, 198] width 495 height 42
click at [433, 193] on link "View External Url" at bounding box center [432, 197] width 51 height 9
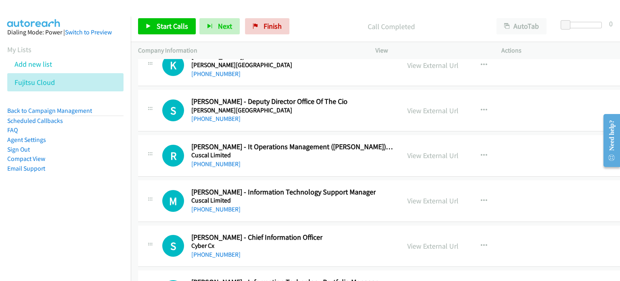
scroll to position [10944, 0]
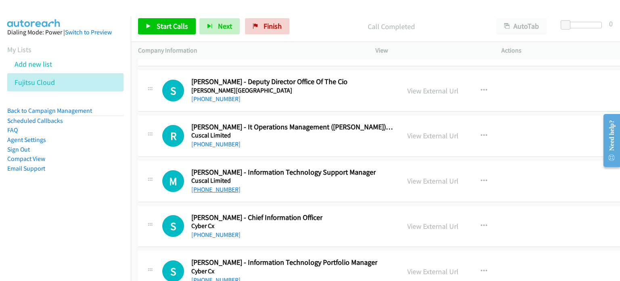
click at [212, 185] on link "[PHONE_NUMBER]" at bounding box center [215, 189] width 49 height 8
click at [540, 160] on div "M Callback Scheduled [PERSON_NAME] - Information Technology Support Manager Cus…" at bounding box center [385, 181] width 495 height 42
click at [430, 176] on link "View External Url" at bounding box center [432, 180] width 51 height 9
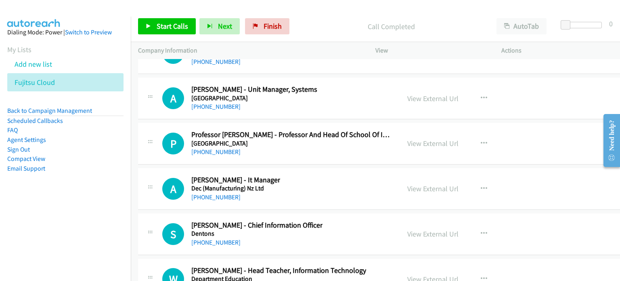
scroll to position [11388, 0]
click at [210, 193] on link "[PHONE_NUMBER]" at bounding box center [215, 197] width 49 height 8
drag, startPoint x: 527, startPoint y: 174, endPoint x: 500, endPoint y: 174, distance: 26.7
click at [527, 174] on div "A Callback Scheduled [PERSON_NAME] - It Manager Dec (Manufacturing) Nz Ltd [GEO…" at bounding box center [385, 189] width 495 height 42
click at [412, 183] on link "View External Url" at bounding box center [432, 187] width 51 height 9
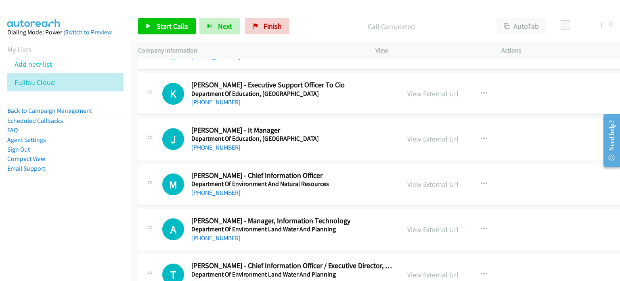
scroll to position [12923, 0]
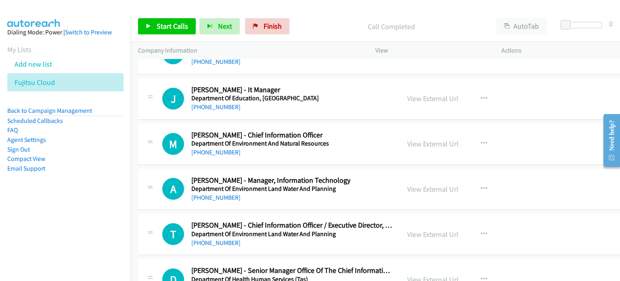
click at [212, 193] on div "[PHONE_NUMBER]" at bounding box center [270, 198] width 159 height 10
click at [214, 193] on link "[PHONE_NUMBER]" at bounding box center [215, 197] width 49 height 8
drag, startPoint x: 529, startPoint y: 163, endPoint x: 512, endPoint y: 166, distance: 17.6
click at [529, 168] on div "A Callback Scheduled [PERSON_NAME] - Manager, Information Technology Department…" at bounding box center [385, 189] width 495 height 42
click at [407, 184] on link "View External Url" at bounding box center [432, 188] width 51 height 9
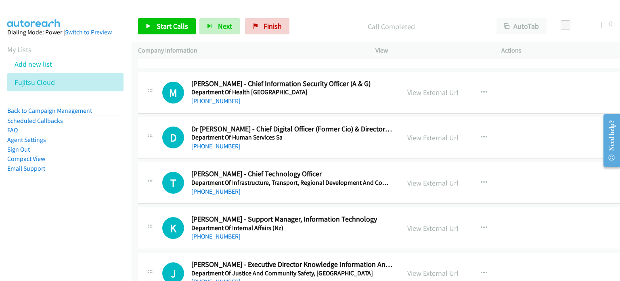
scroll to position [13205, 0]
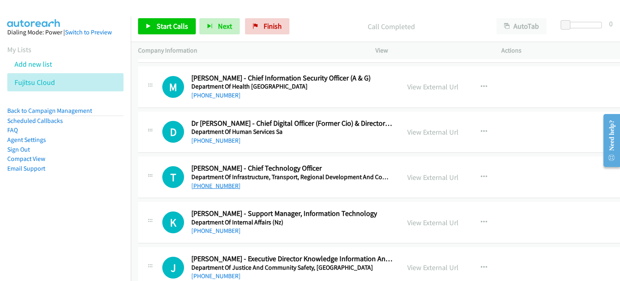
click at [210, 182] on link "[PHONE_NUMBER]" at bounding box center [215, 186] width 49 height 8
drag, startPoint x: 542, startPoint y: 153, endPoint x: 460, endPoint y: 160, distance: 81.5
click at [542, 156] on div "T Callback Scheduled [PERSON_NAME] - Chief Technology Officer Department Of Inf…" at bounding box center [385, 177] width 495 height 42
click at [436, 172] on link "View External Url" at bounding box center [432, 176] width 51 height 9
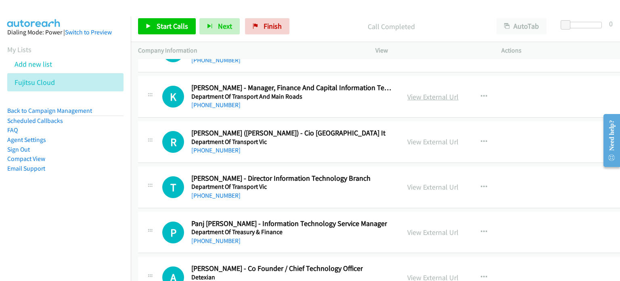
scroll to position [14134, 0]
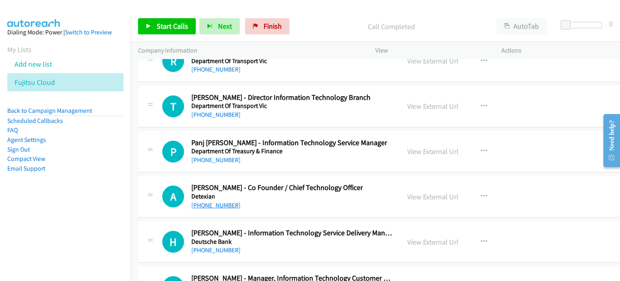
click at [217, 201] on link "[PHONE_NUMBER]" at bounding box center [215, 205] width 49 height 8
drag, startPoint x: 513, startPoint y: 168, endPoint x: 426, endPoint y: 172, distance: 86.5
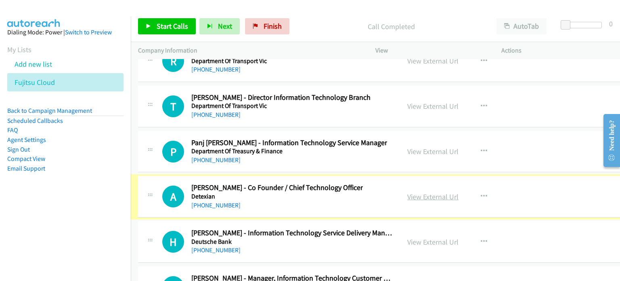
click at [420, 192] on link "View External Url" at bounding box center [432, 196] width 51 height 9
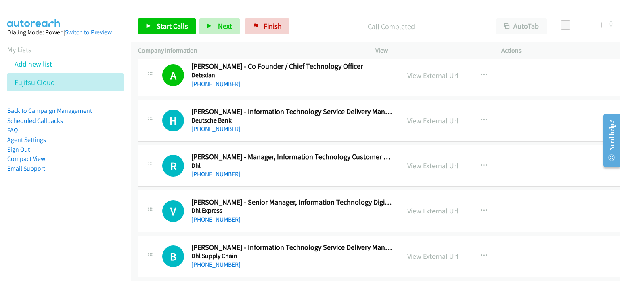
scroll to position [14296, 0]
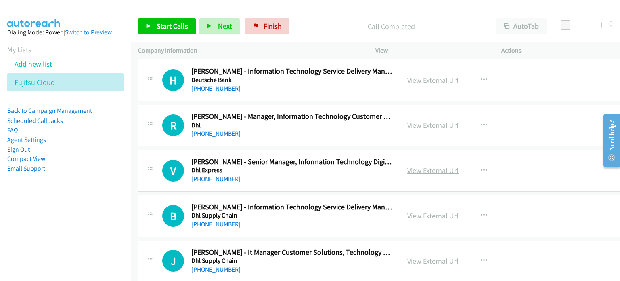
click at [407, 166] on link "View External Url" at bounding box center [432, 170] width 51 height 9
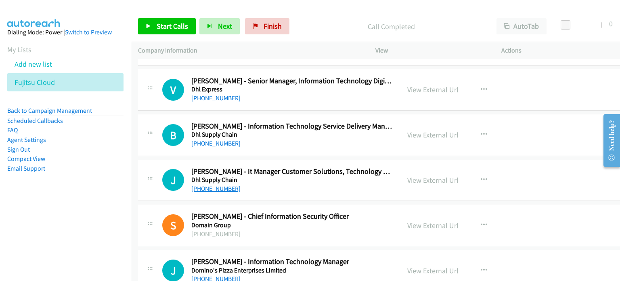
click at [208, 185] on link "[PHONE_NUMBER]" at bounding box center [215, 189] width 49 height 8
click at [507, 160] on div "J Callback Scheduled [PERSON_NAME] - It Manager Customer Solutions, Technology …" at bounding box center [385, 181] width 495 height 42
click at [400, 167] on div "View External Url View External Url Schedule/Manage Callback Start Calls Here R…" at bounding box center [469, 180] width 139 height 27
drag, startPoint x: 409, startPoint y: 154, endPoint x: 455, endPoint y: 83, distance: 84.8
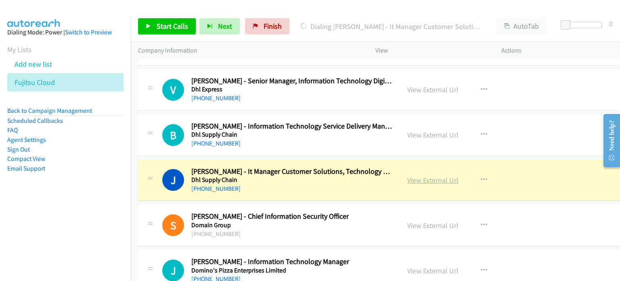
click at [424, 175] on link "View External Url" at bounding box center [432, 179] width 51 height 9
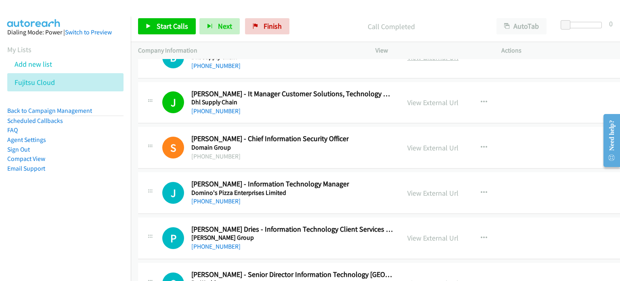
scroll to position [14457, 0]
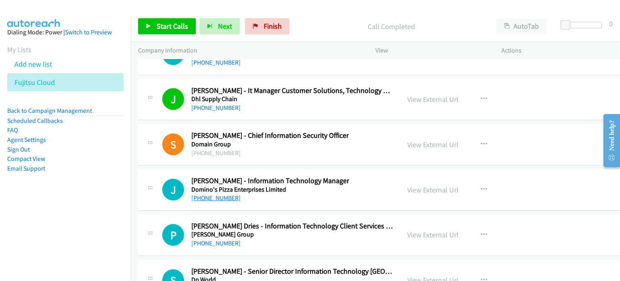
click at [226, 194] on link "[PHONE_NUMBER]" at bounding box center [215, 198] width 49 height 8
click at [567, 169] on div "J Callback Scheduled [PERSON_NAME] - Information Technology Manager Domino's Pi…" at bounding box center [385, 190] width 495 height 42
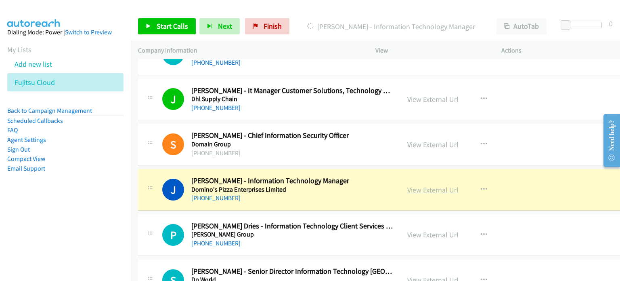
click at [425, 185] on link "View External Url" at bounding box center [432, 189] width 51 height 9
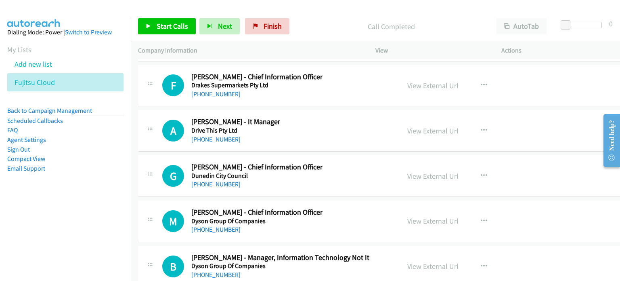
scroll to position [14699, 0]
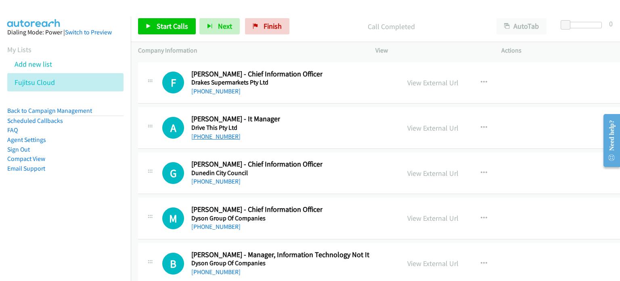
click at [212, 132] on link "[PHONE_NUMBER]" at bounding box center [215, 136] width 49 height 8
drag, startPoint x: 537, startPoint y: 108, endPoint x: 449, endPoint y: 103, distance: 88.2
click at [537, 108] on div "A Callback Scheduled [PERSON_NAME] - It Manager Drive This Pty Ltd [GEOGRAPHIC_…" at bounding box center [385, 128] width 495 height 42
click at [430, 123] on link "View External Url" at bounding box center [432, 127] width 51 height 9
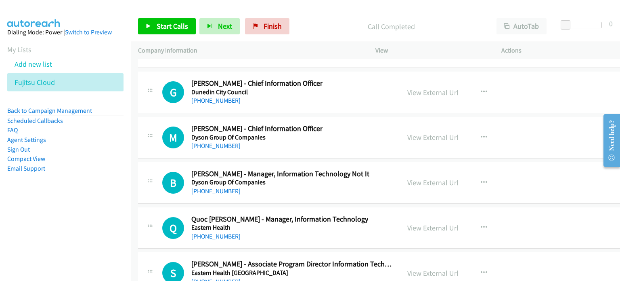
scroll to position [14821, 0]
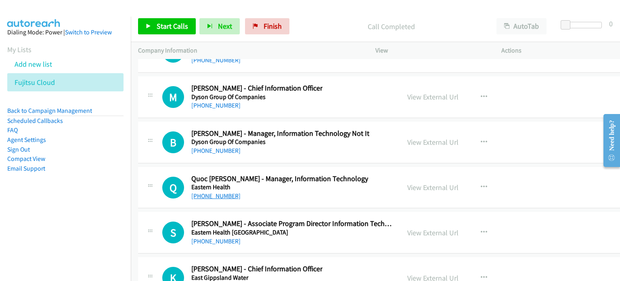
click at [217, 192] on link "[PHONE_NUMBER]" at bounding box center [215, 196] width 49 height 8
click at [534, 168] on div "Q Callback Scheduled Quoc [PERSON_NAME] - Manager, Information Technology Easte…" at bounding box center [385, 188] width 495 height 42
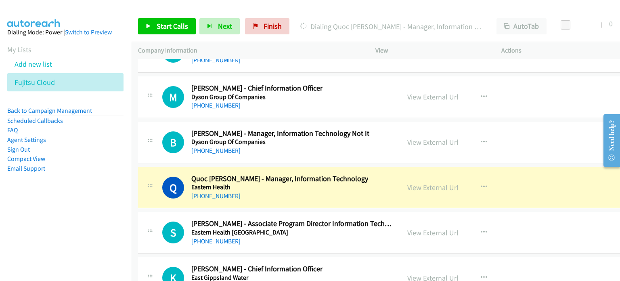
drag, startPoint x: 433, startPoint y: 161, endPoint x: 464, endPoint y: 104, distance: 64.3
click at [407, 183] on link "View External Url" at bounding box center [432, 187] width 51 height 9
